Goal: Find specific page/section: Find specific page/section

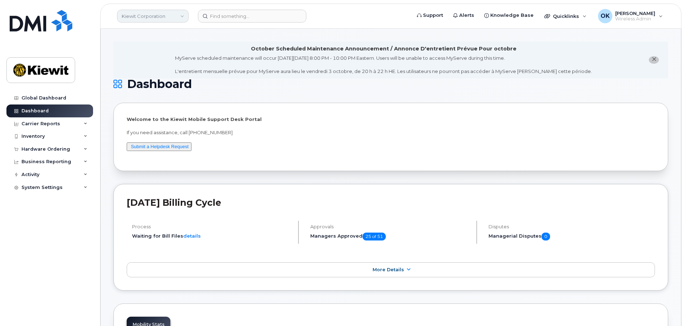
click at [175, 15] on link "Kiewit Corporation" at bounding box center [153, 16] width 72 height 13
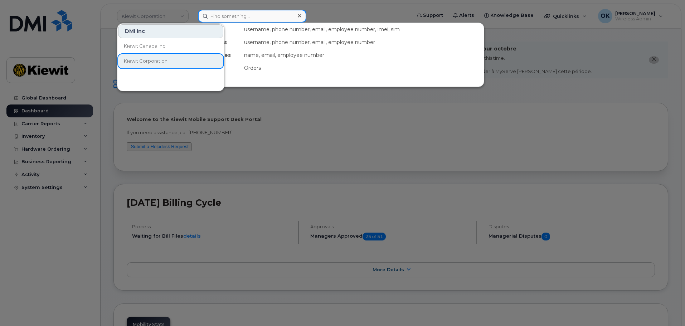
click at [236, 18] on input at bounding box center [252, 16] width 108 height 13
paste input "00521347"
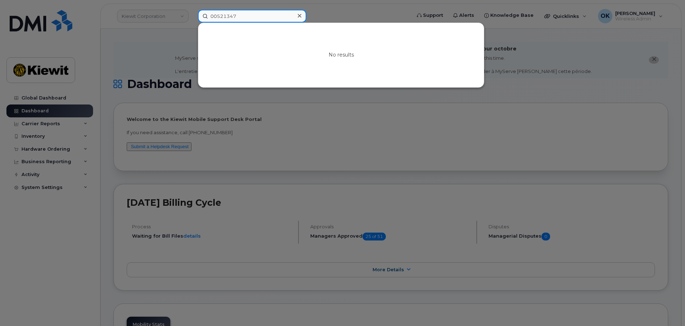
click at [216, 15] on input "00521347" at bounding box center [252, 16] width 108 height 13
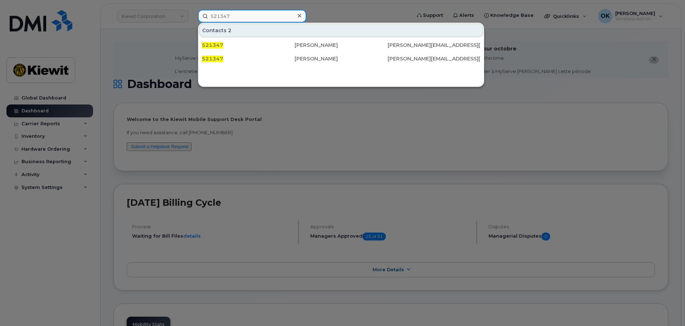
type input "521347"
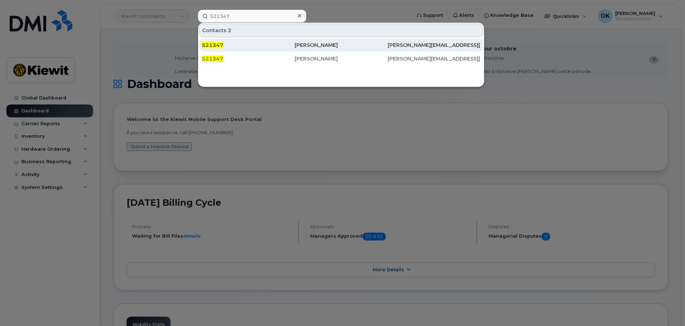
click at [304, 46] on div "[PERSON_NAME]" at bounding box center [340, 45] width 93 height 7
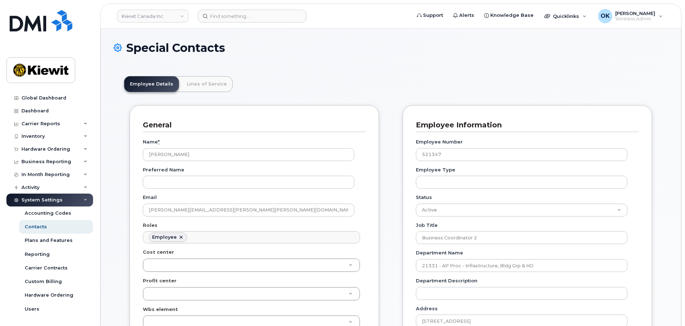
scroll to position [21, 0]
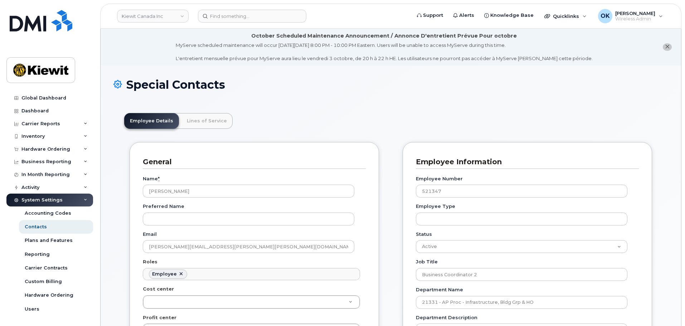
click at [278, 48] on div "MyServe scheduled maintenance will occur [DATE][DATE] 8:00 PM - 10:00 PM Easter…" at bounding box center [384, 52] width 417 height 20
click at [219, 123] on link "Lines of Service" at bounding box center [207, 121] width 52 height 16
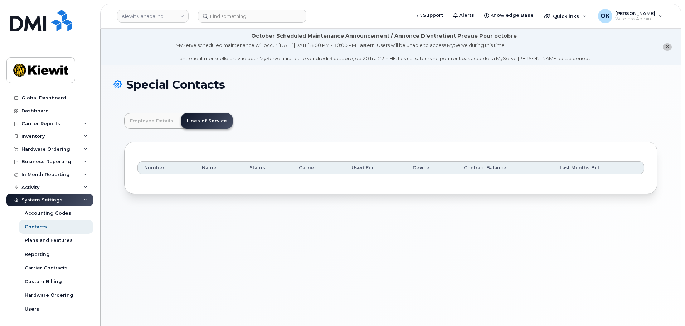
click at [267, 117] on header "Employee Details Lines of Service" at bounding box center [390, 121] width 533 height 16
click at [208, 222] on div "Special Contacts Employee Details Lines of Service General Name * [PERSON_NAME]…" at bounding box center [391, 204] width 580 height 278
